Goal: Find specific page/section: Find specific page/section

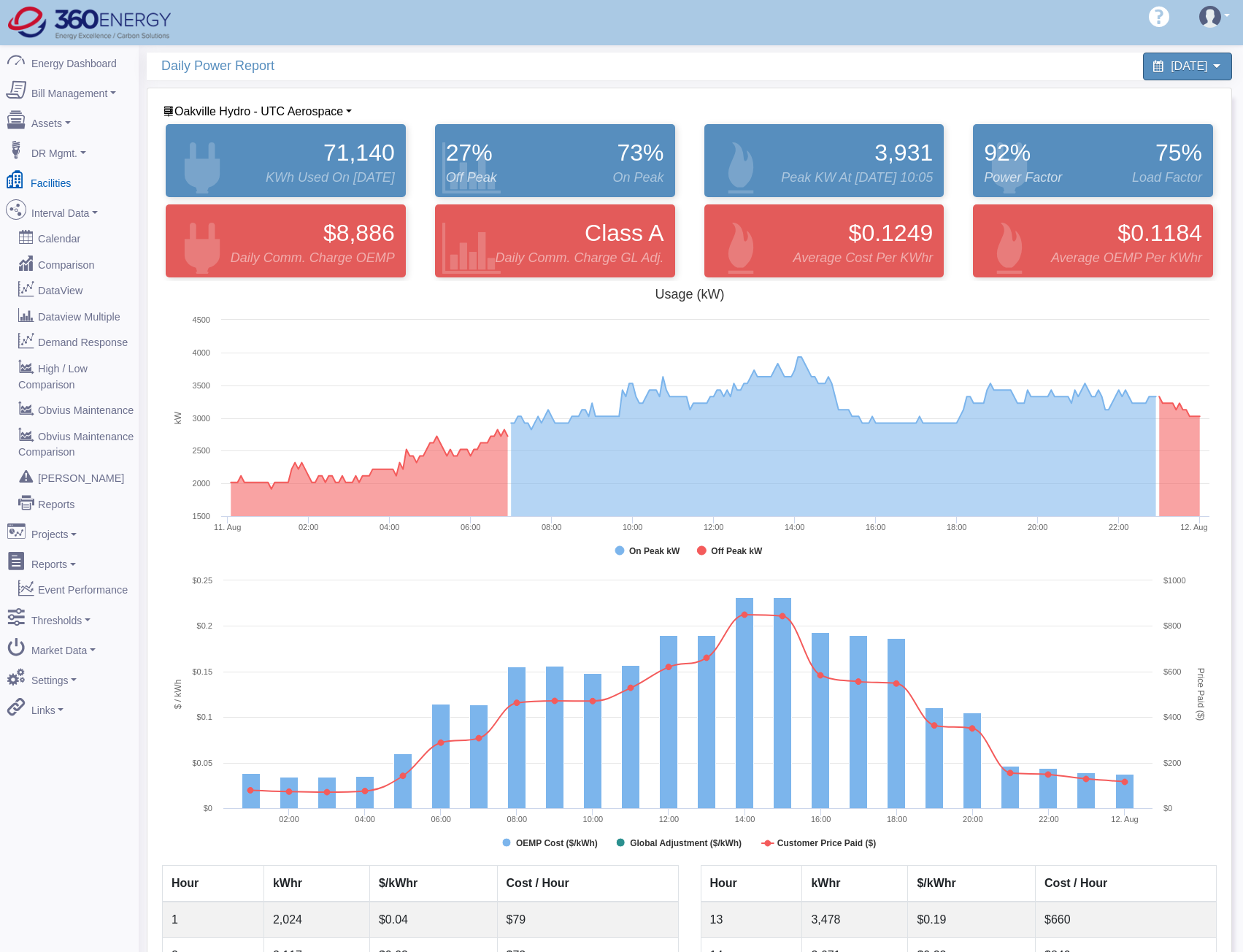
click at [47, 168] on link "Facilities" at bounding box center [69, 180] width 141 height 30
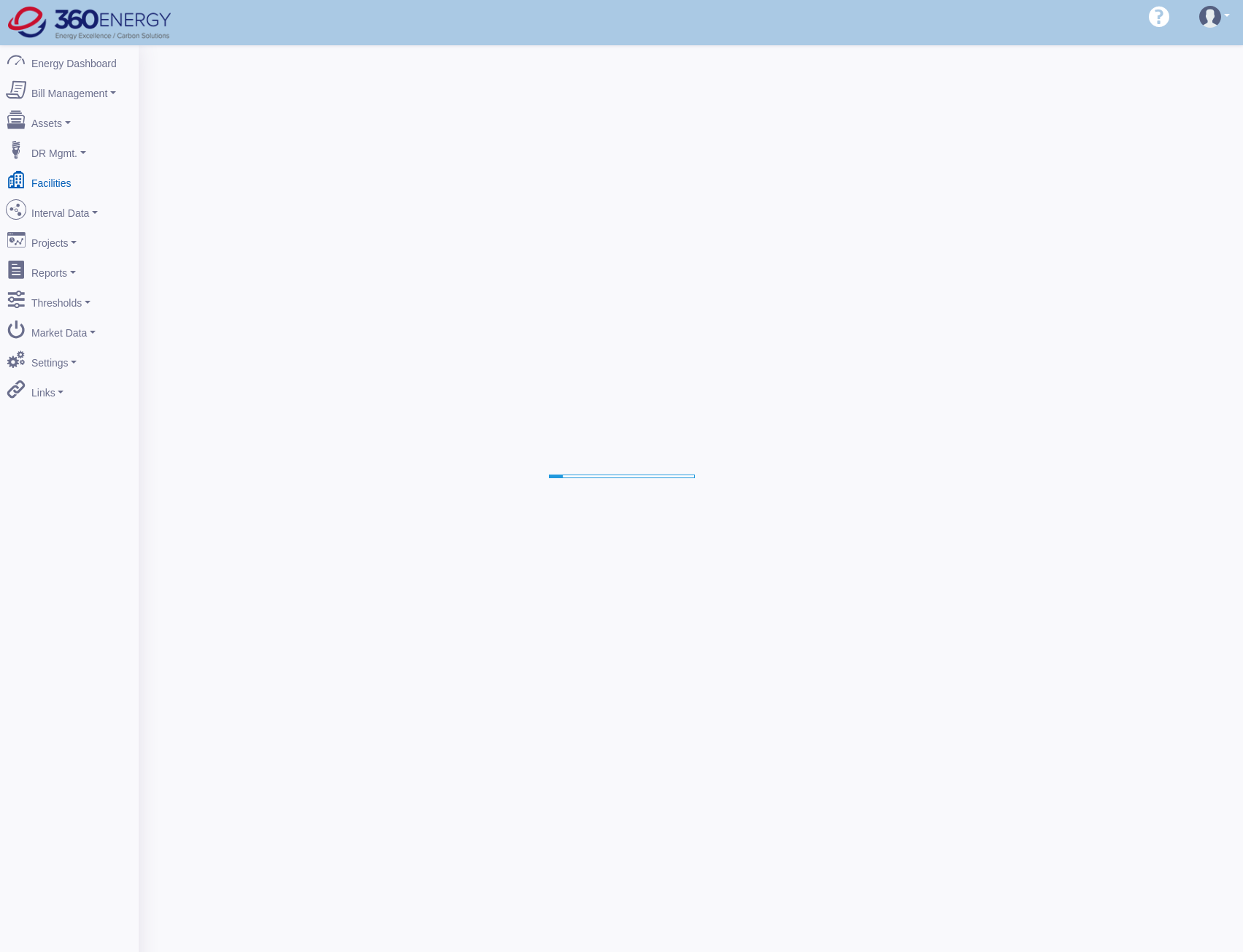
select select "25"
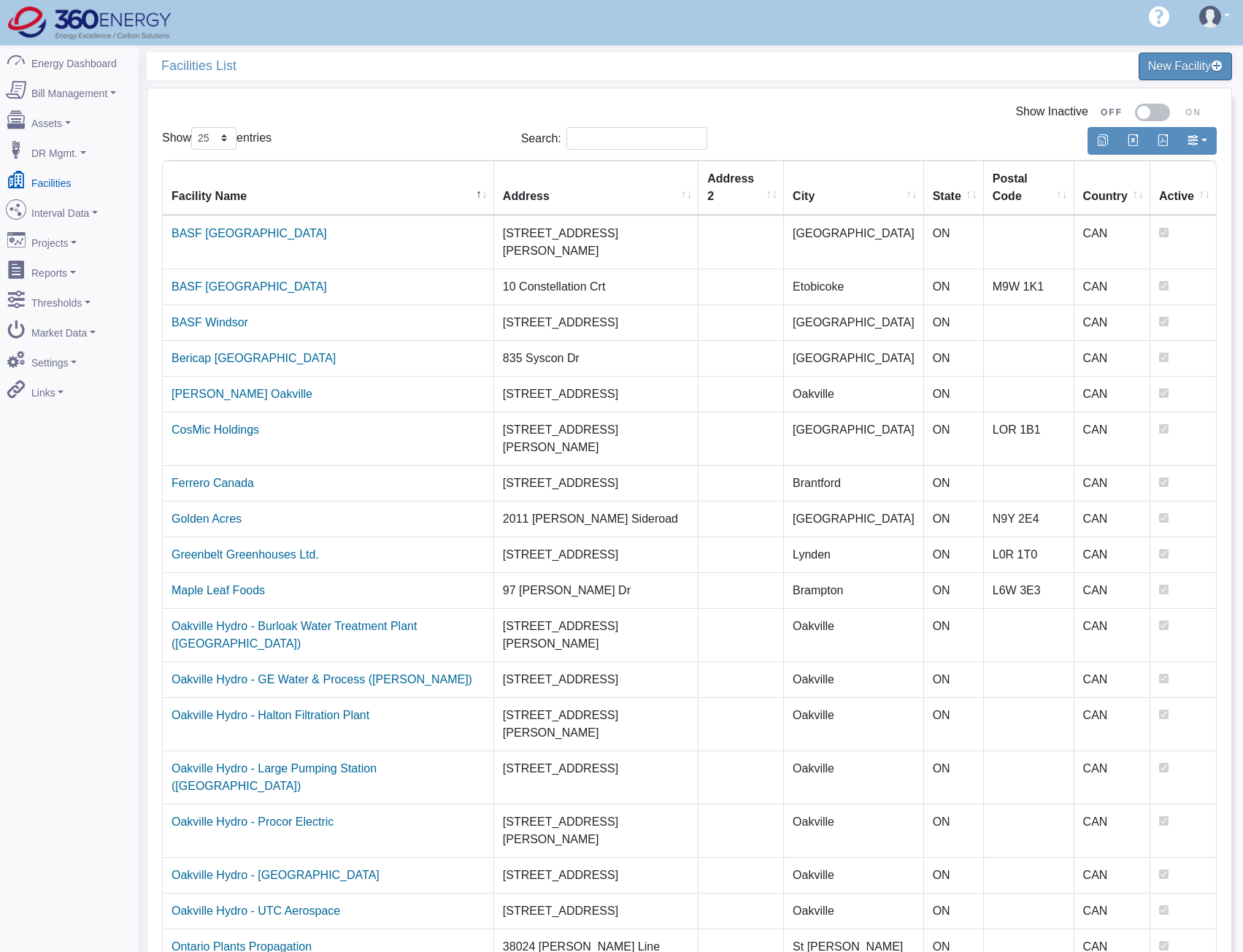
click at [552, 608] on td "[STREET_ADDRESS][PERSON_NAME]" at bounding box center [595, 634] width 204 height 53
copy tr "[STREET_ADDRESS][PERSON_NAME]"
click at [472, 135] on div "Show 10 25 50 100 entries" at bounding box center [331, 141] width 337 height 29
